Goal: Information Seeking & Learning: Stay updated

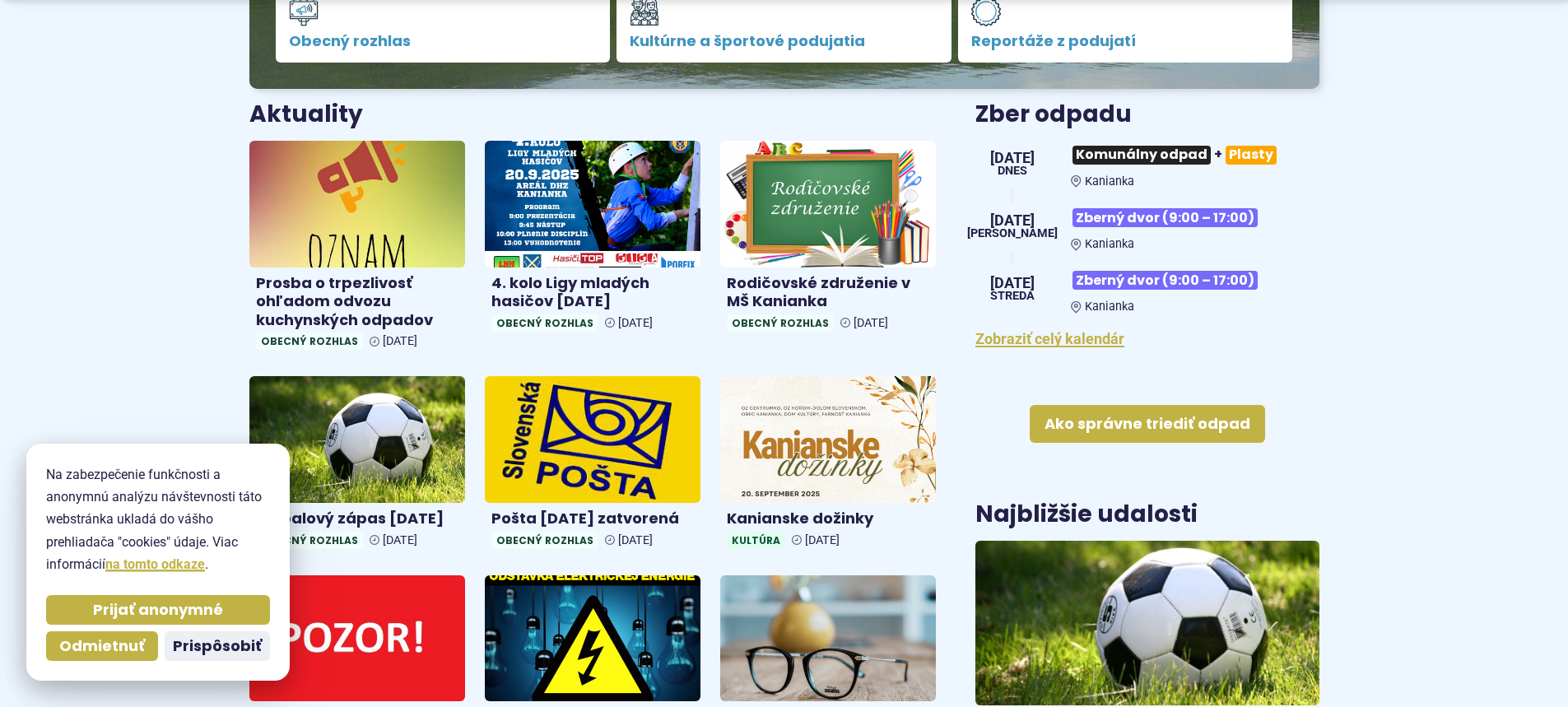
scroll to position [577, 0]
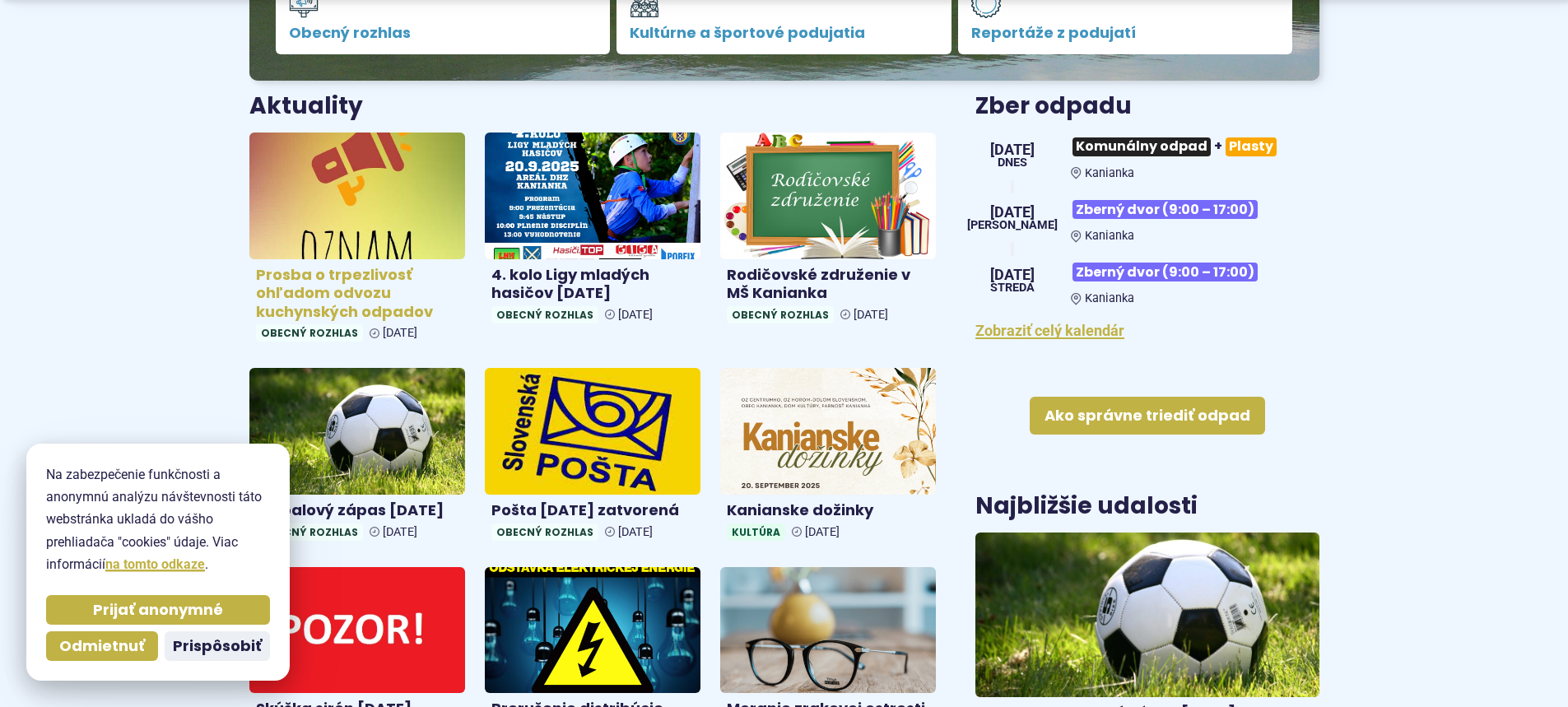
click at [333, 286] on h4 "Prosba o trpezlivosť ohľadom odvozu kuchynských odpadov" at bounding box center [357, 293] width 202 height 56
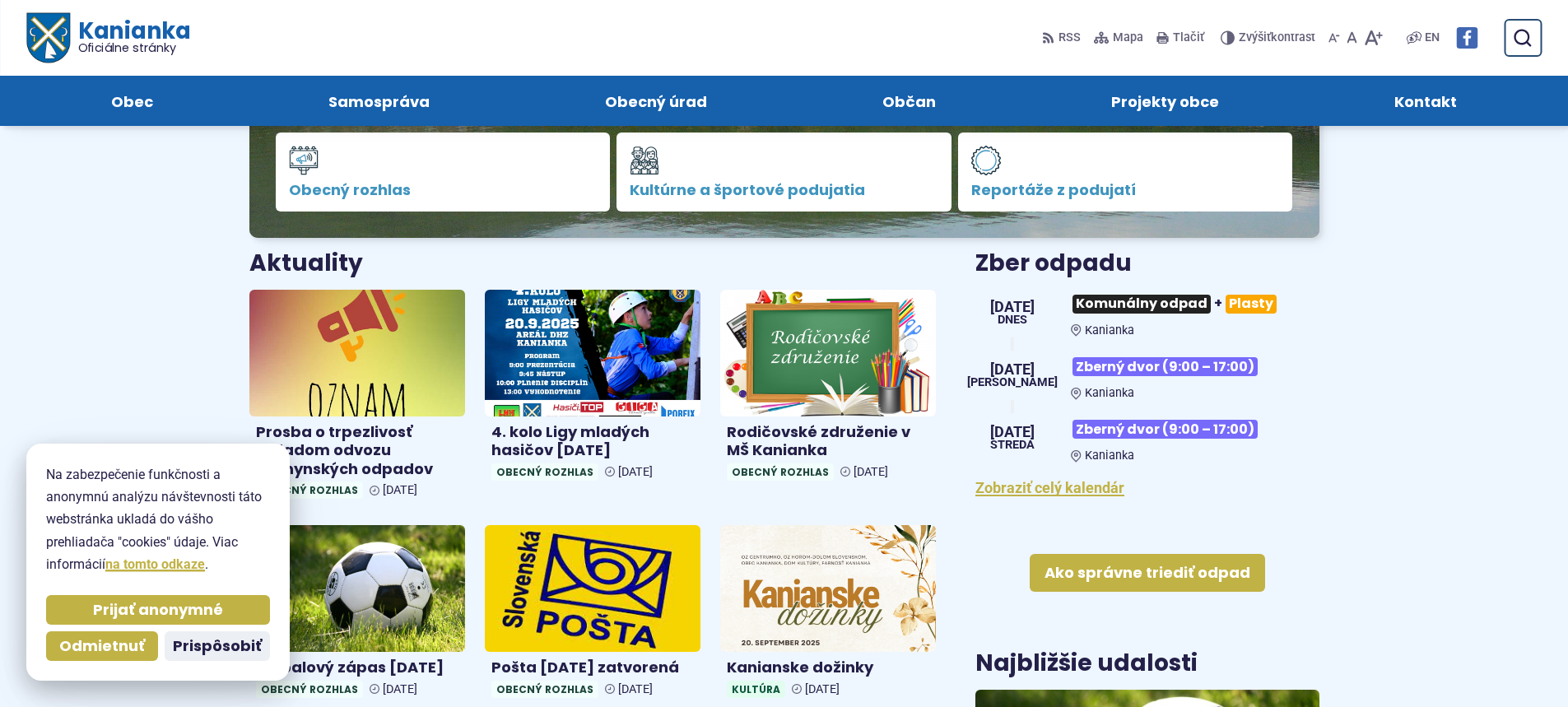
scroll to position [412, 0]
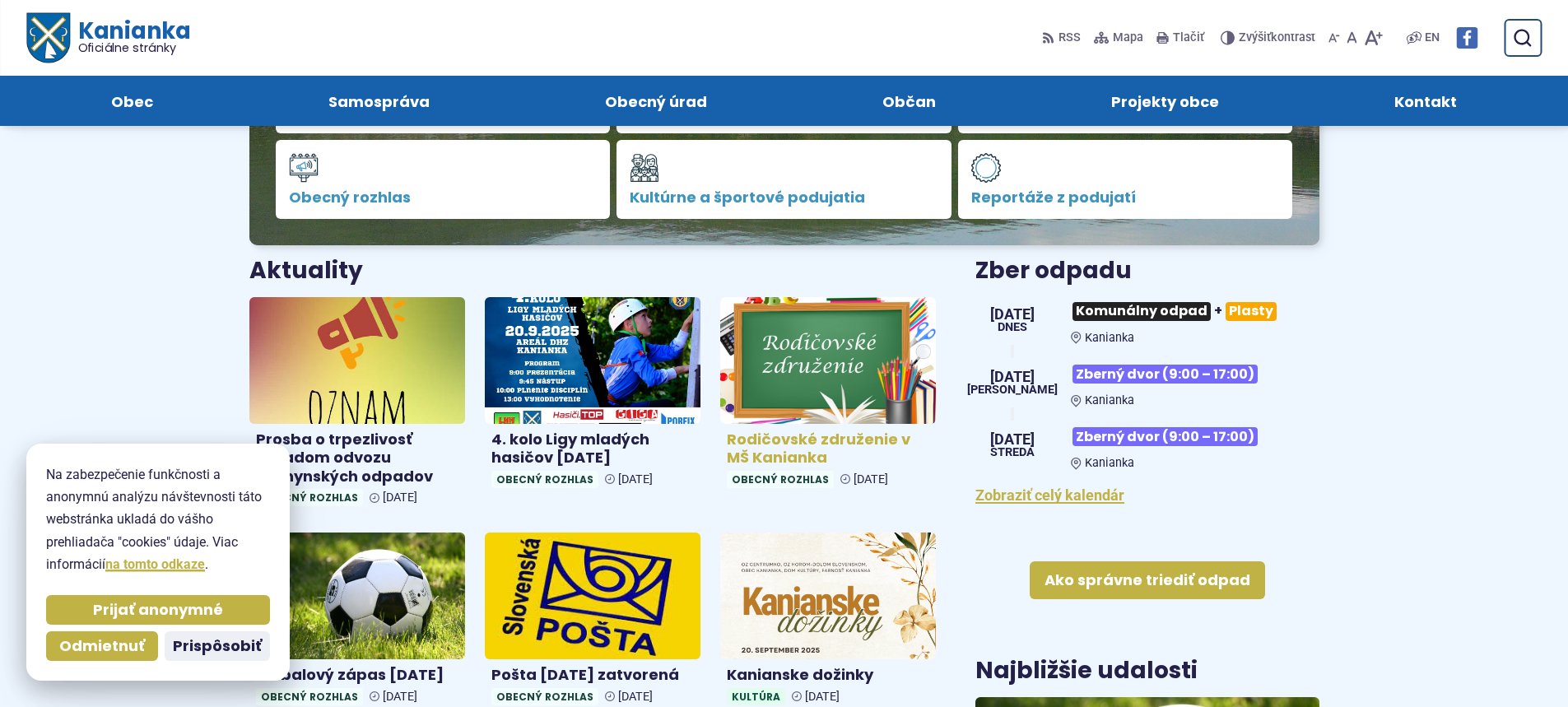
click at [811, 441] on h4 "Rodičovské združenie v MŠ Kanianka" at bounding box center [827, 449] width 202 height 37
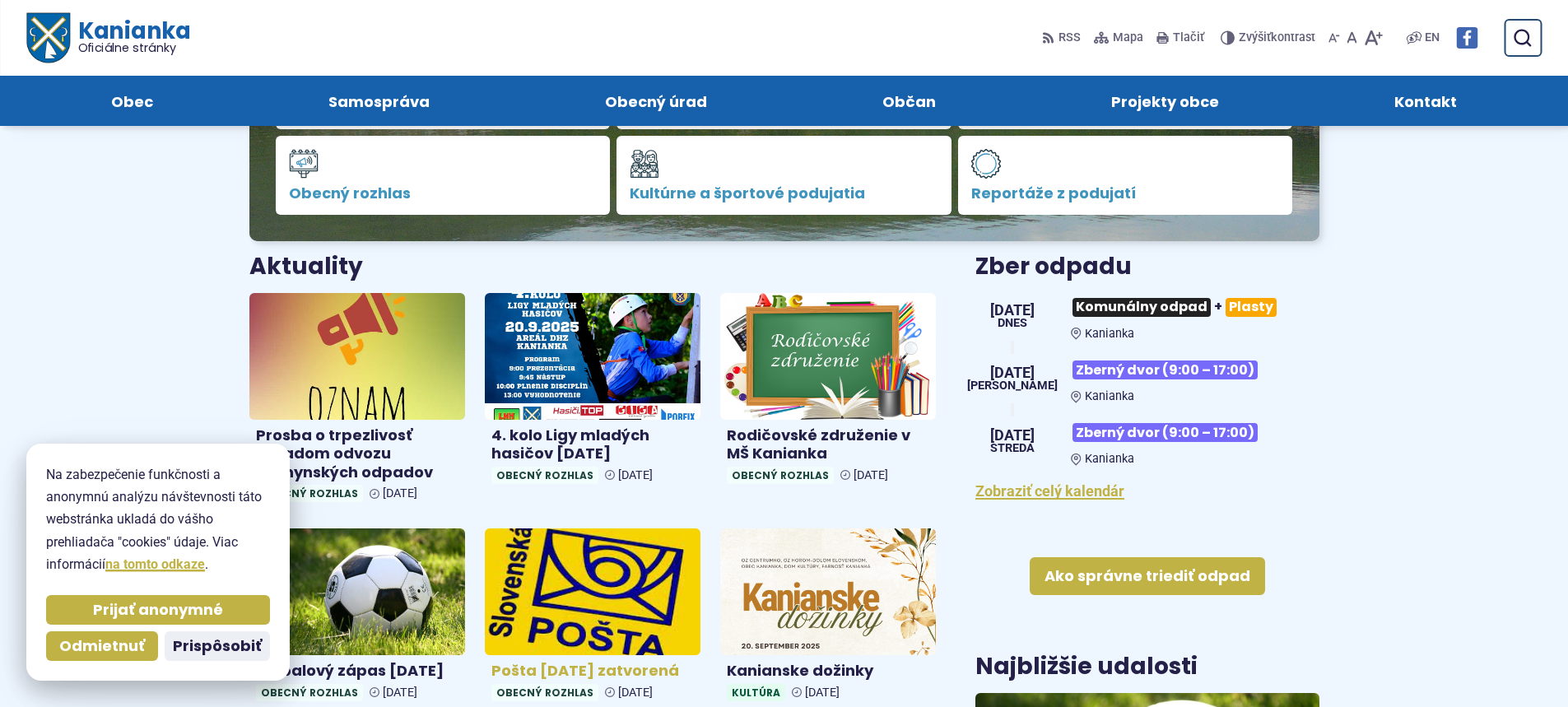
scroll to position [329, 0]
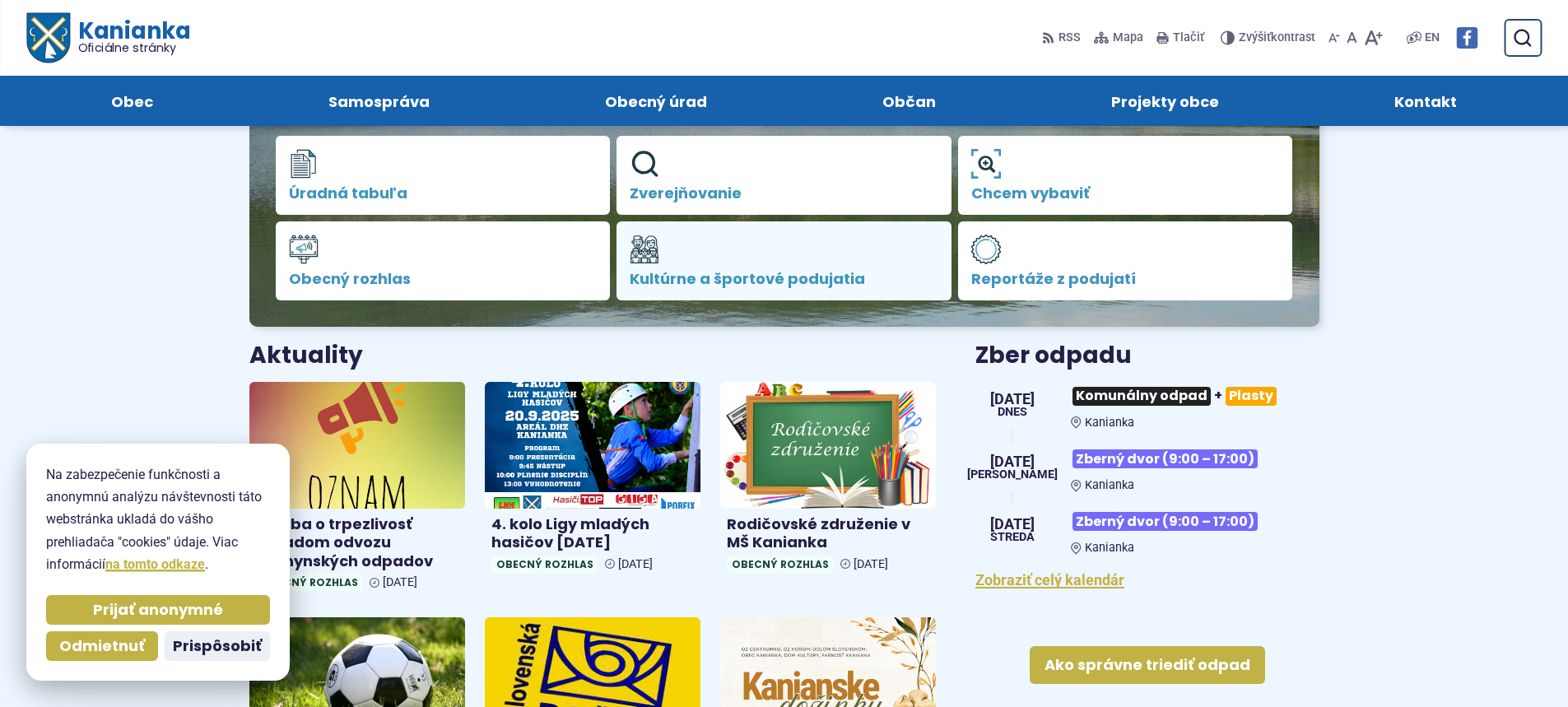
scroll to position [247, 0]
